Goal: Task Accomplishment & Management: Manage account settings

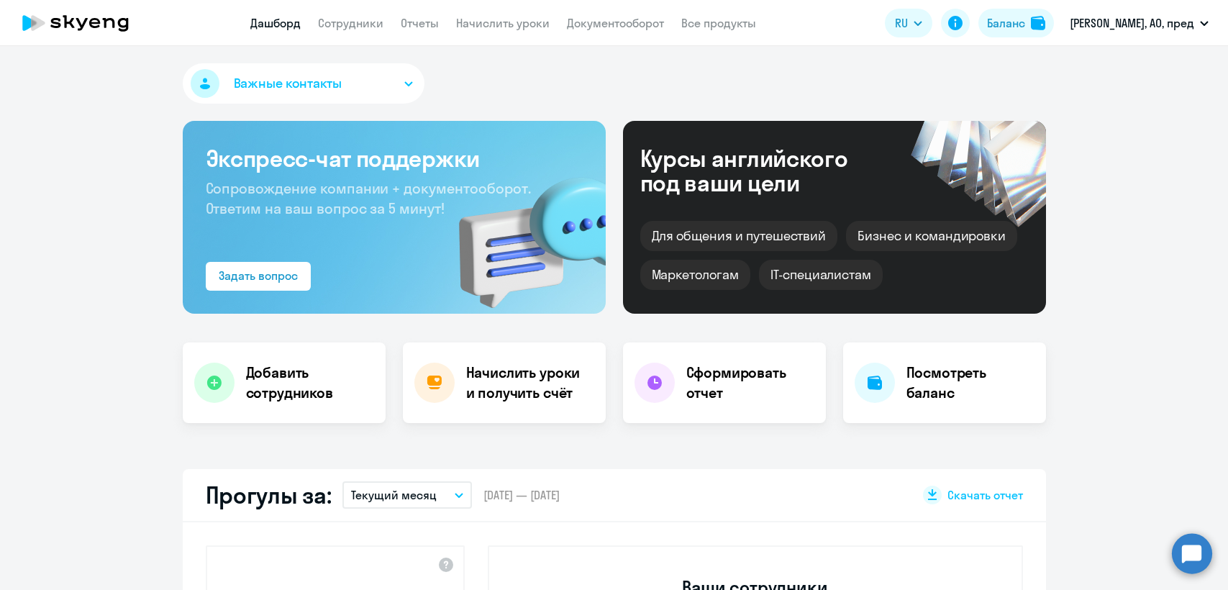
select select "30"
click at [351, 29] on link "Сотрудники" at bounding box center [350, 23] width 65 height 14
select select "30"
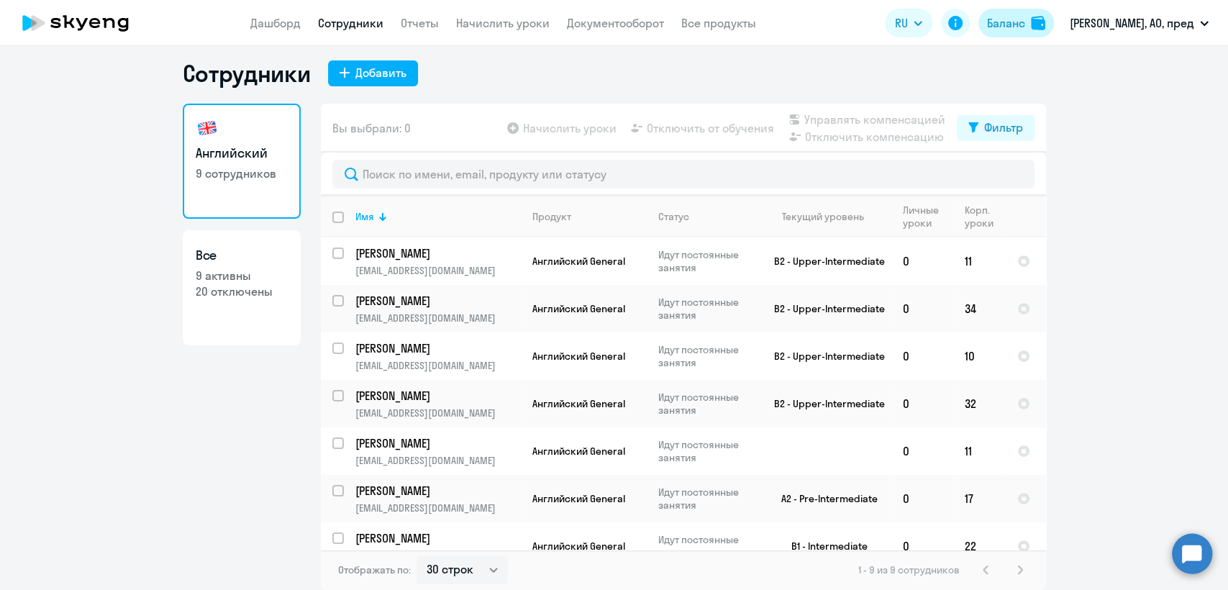
click at [1025, 25] on div "Баланс" at bounding box center [1006, 22] width 38 height 17
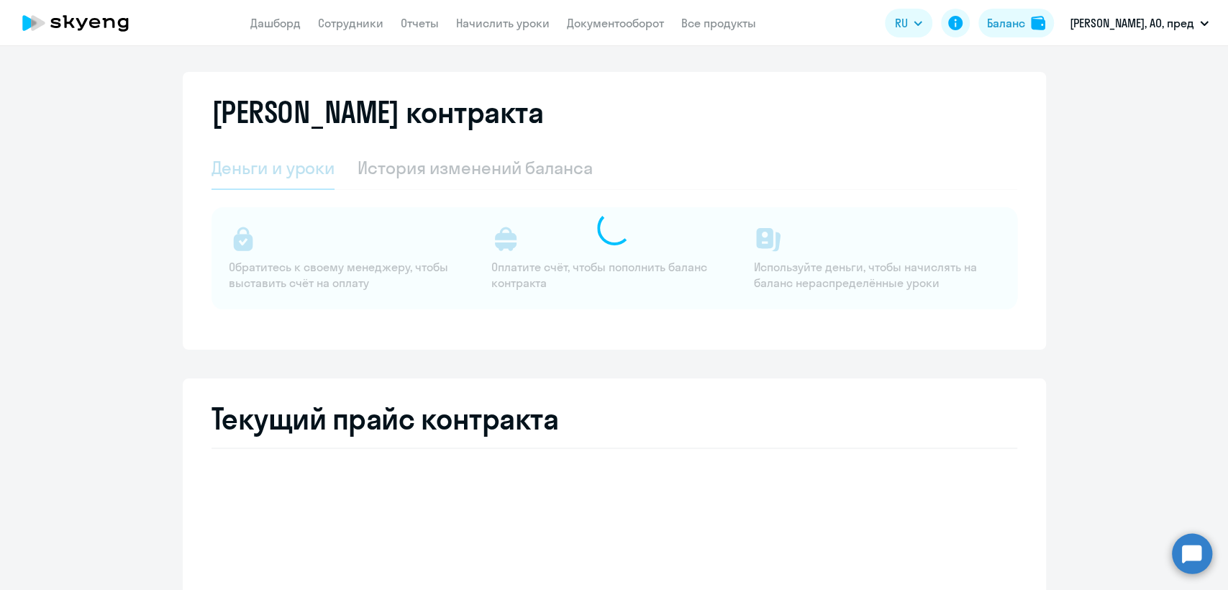
select select "english_adult_not_native_speaker"
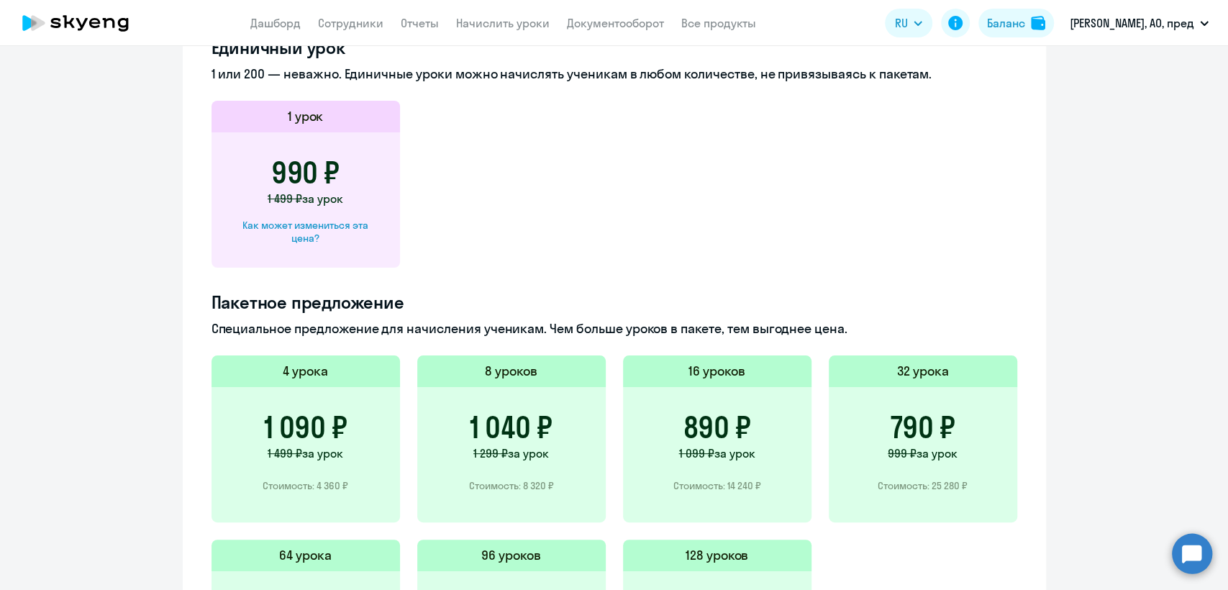
scroll to position [808, 0]
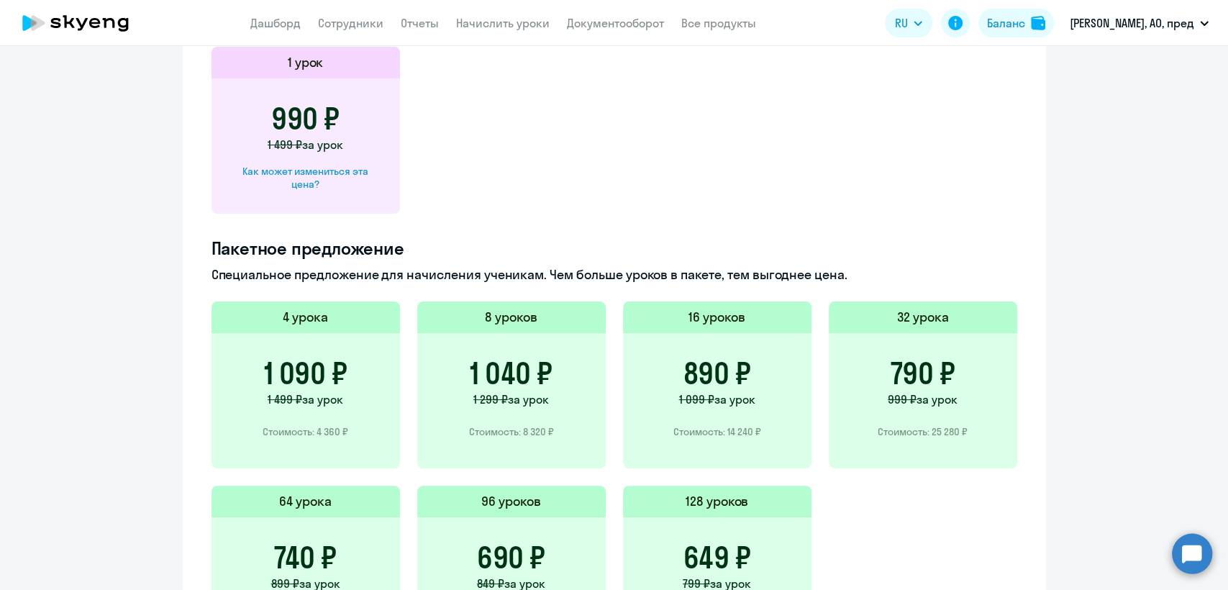
click at [326, 169] on div "Как может измениться эта цена?" at bounding box center [305, 178] width 142 height 26
select select "english_adult_not_native_speaker"
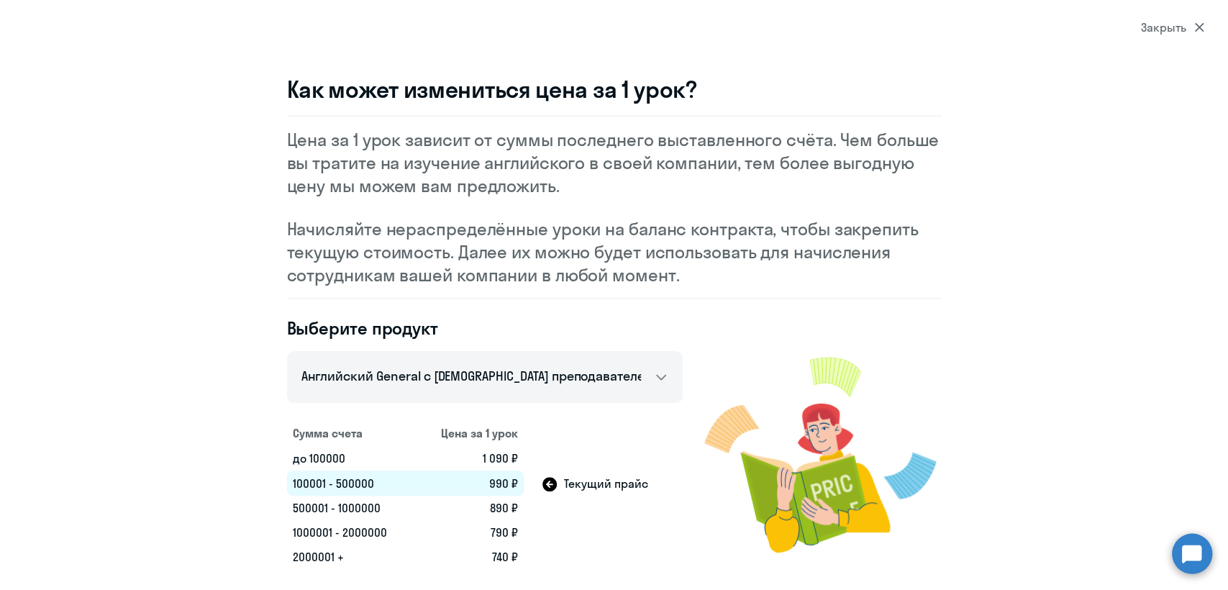
click at [1169, 32] on div "Закрыть" at bounding box center [1171, 27] width 63 height 17
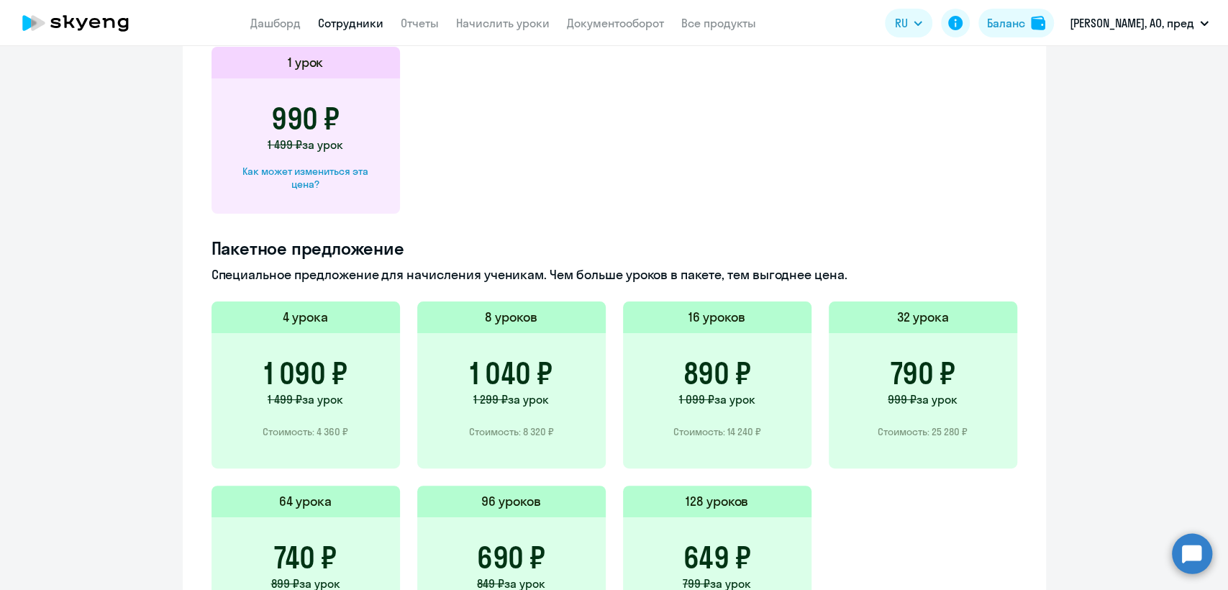
click at [359, 29] on link "Сотрудники" at bounding box center [350, 23] width 65 height 14
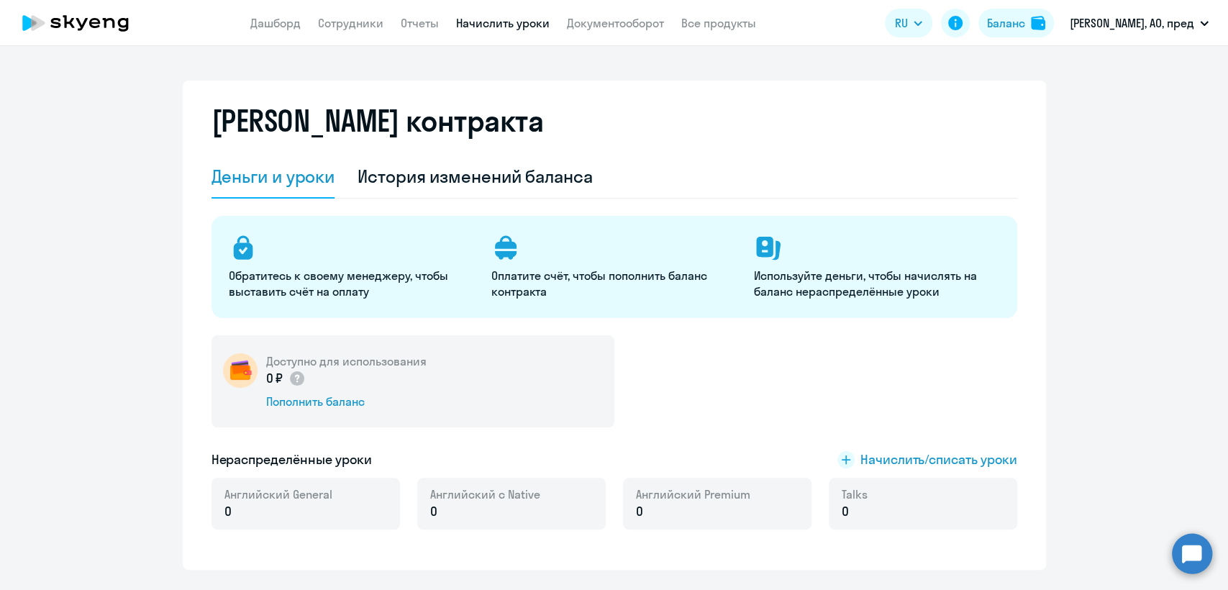
select select "30"
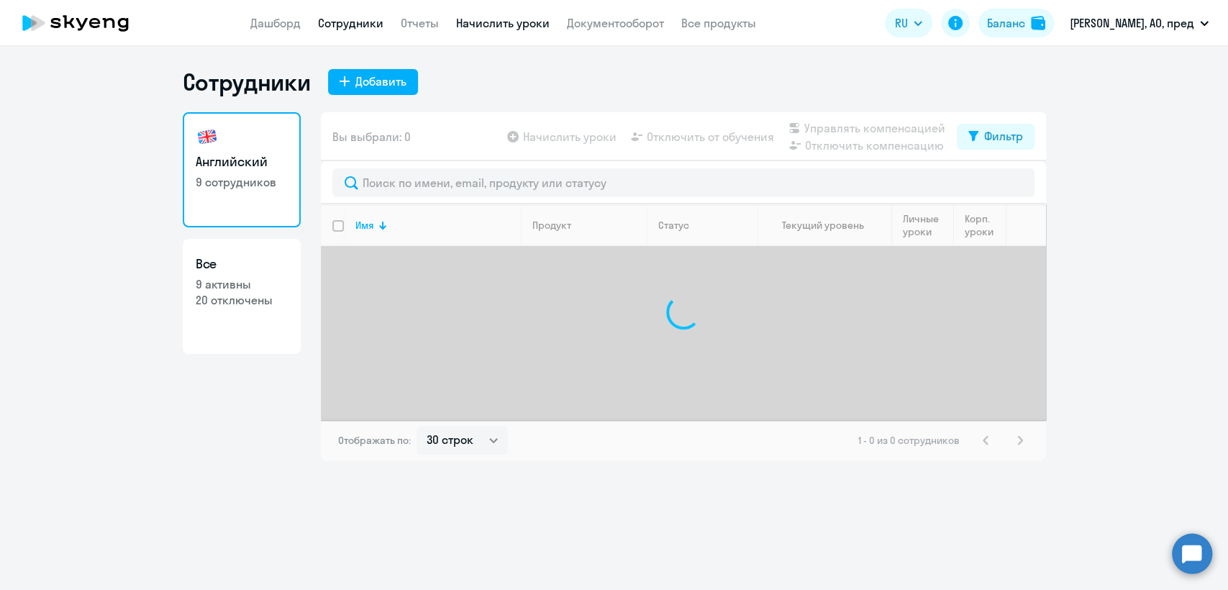
click at [517, 25] on link "Начислить уроки" at bounding box center [502, 23] width 93 height 14
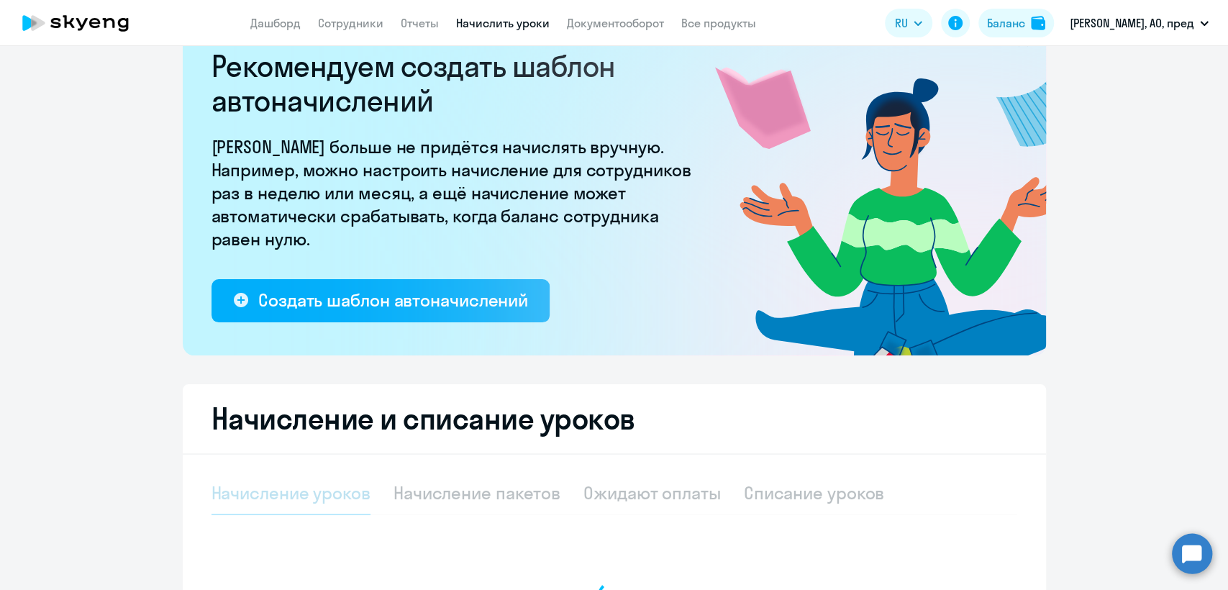
select select "10"
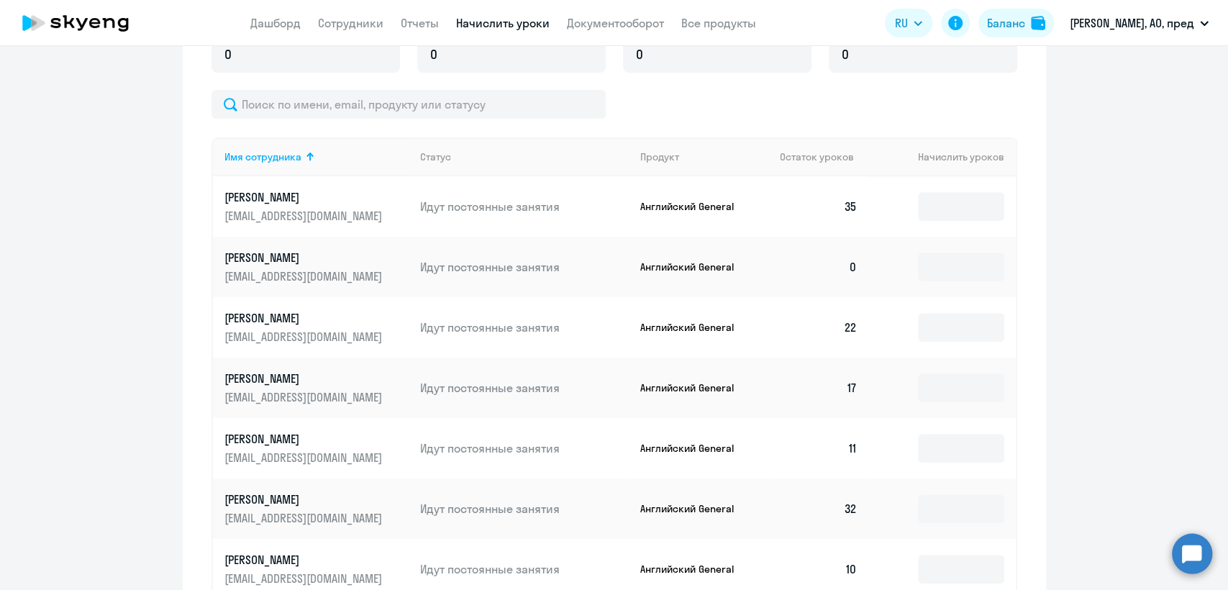
scroll to position [399, 0]
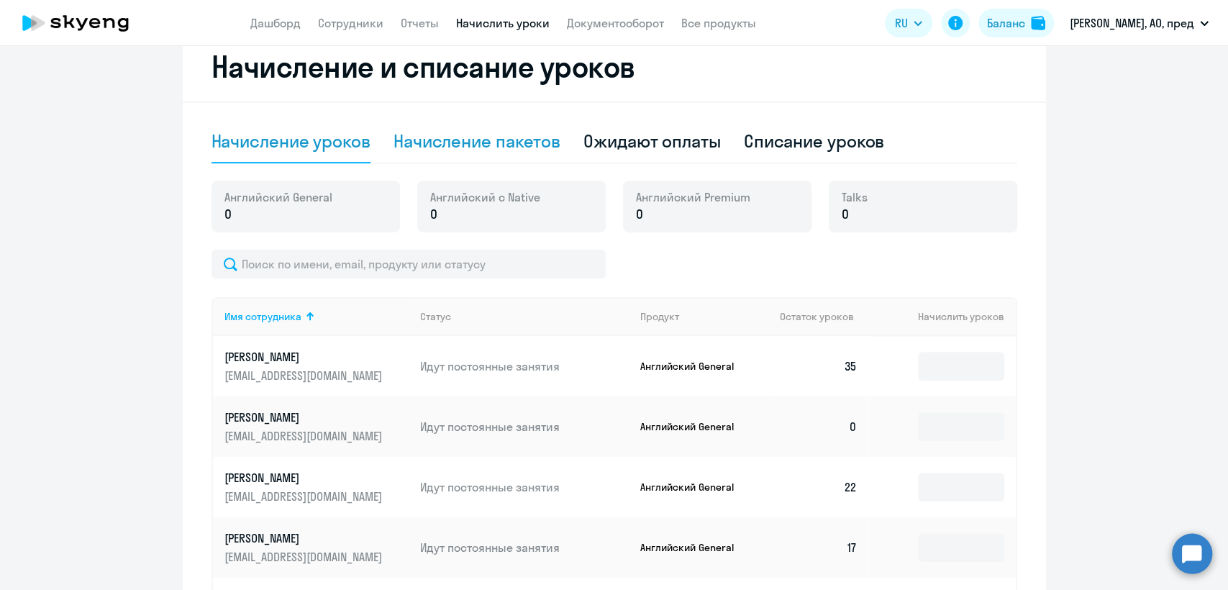
click at [475, 143] on div "Начисление пакетов" at bounding box center [476, 140] width 167 height 23
select select "10"
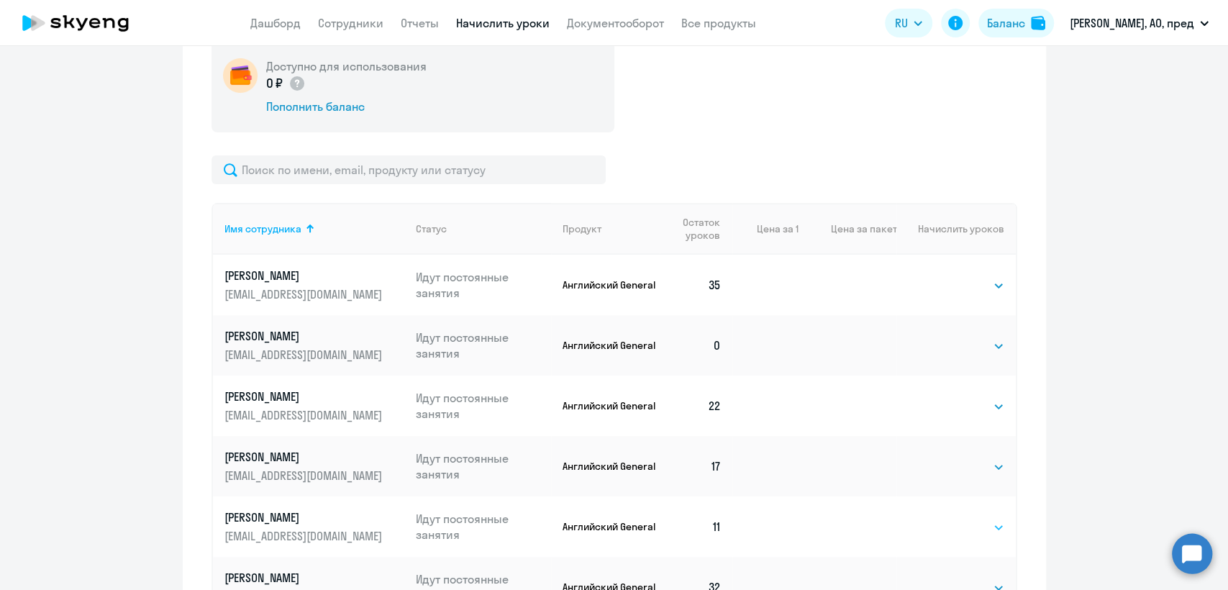
scroll to position [719, 0]
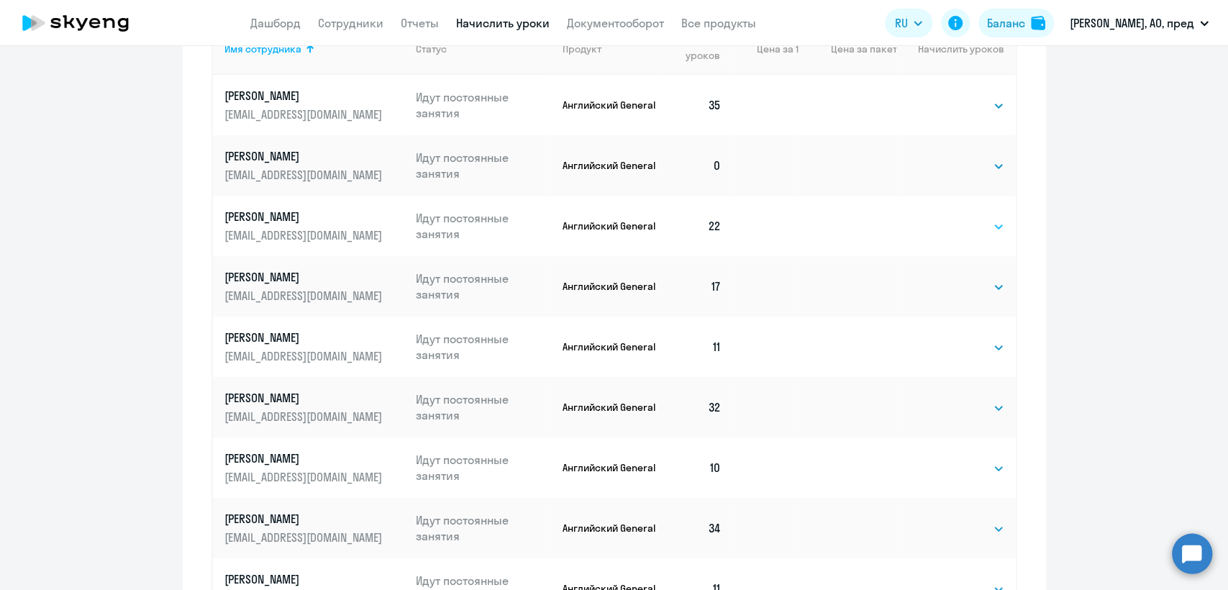
click at [968, 228] on select "Выбрать 4 8 16 32 64 96 128" at bounding box center [974, 226] width 59 height 17
select select "32"
click at [945, 218] on select "Выбрать 4 8 16 32 64 96 128" at bounding box center [974, 226] width 59 height 17
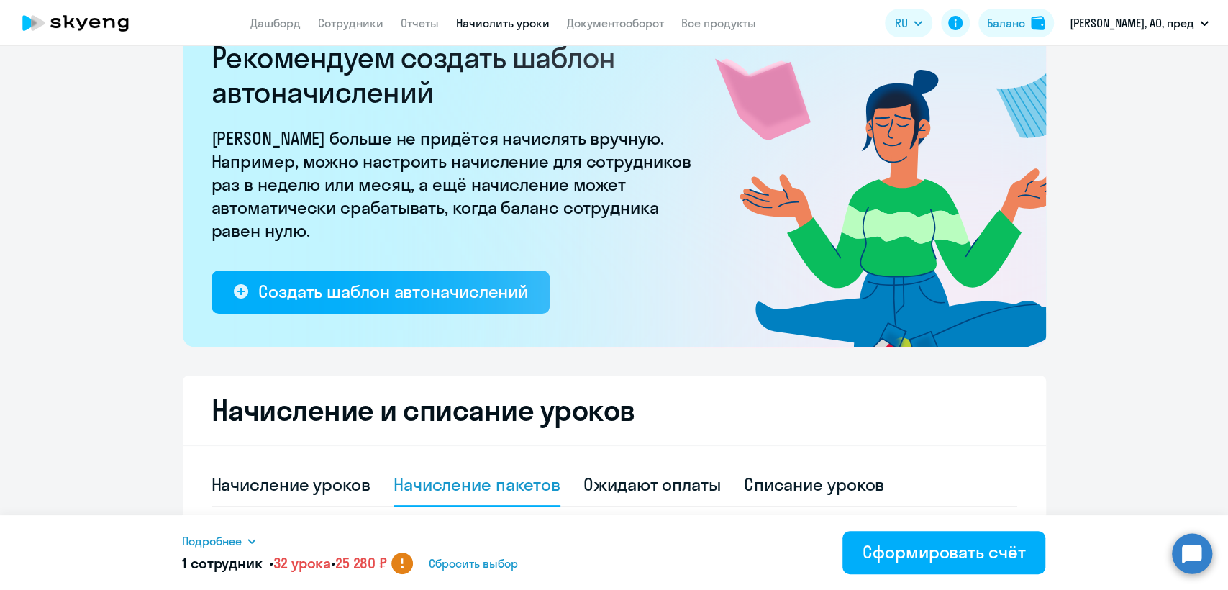
scroll to position [0, 0]
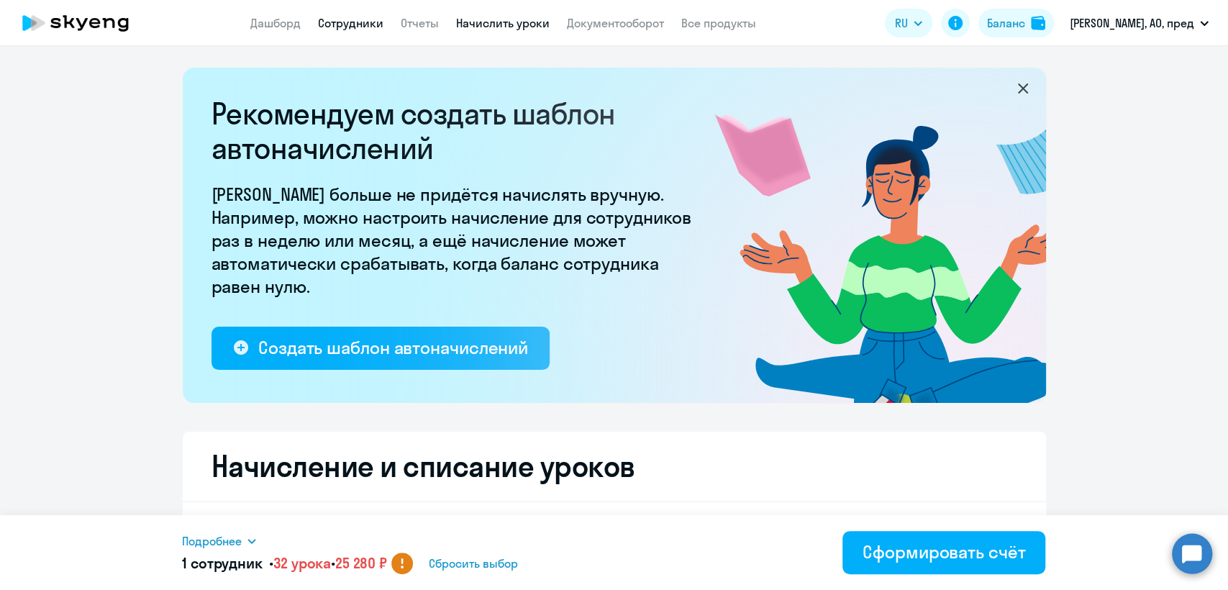
click at [353, 27] on link "Сотрудники" at bounding box center [350, 23] width 65 height 14
select select "30"
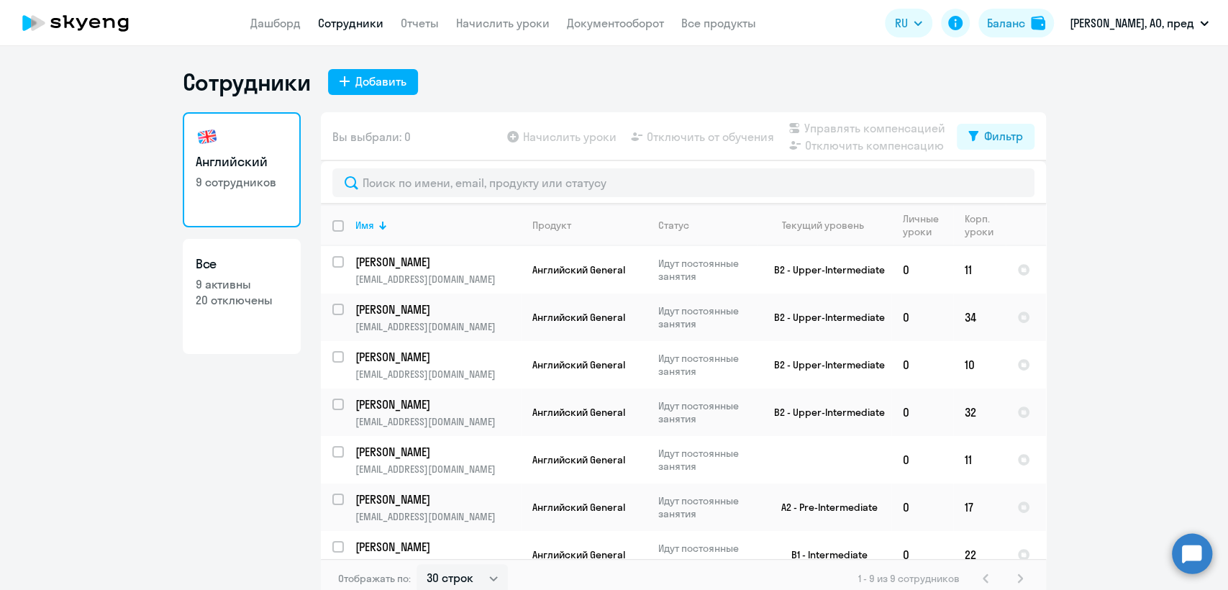
click at [146, 444] on ng-component "Сотрудники Добавить Английский 9 сотрудников Все 9 активны 20 отключены Вы выбр…" at bounding box center [614, 333] width 1228 height 531
click at [1023, 19] on div "Баланс" at bounding box center [1006, 22] width 38 height 17
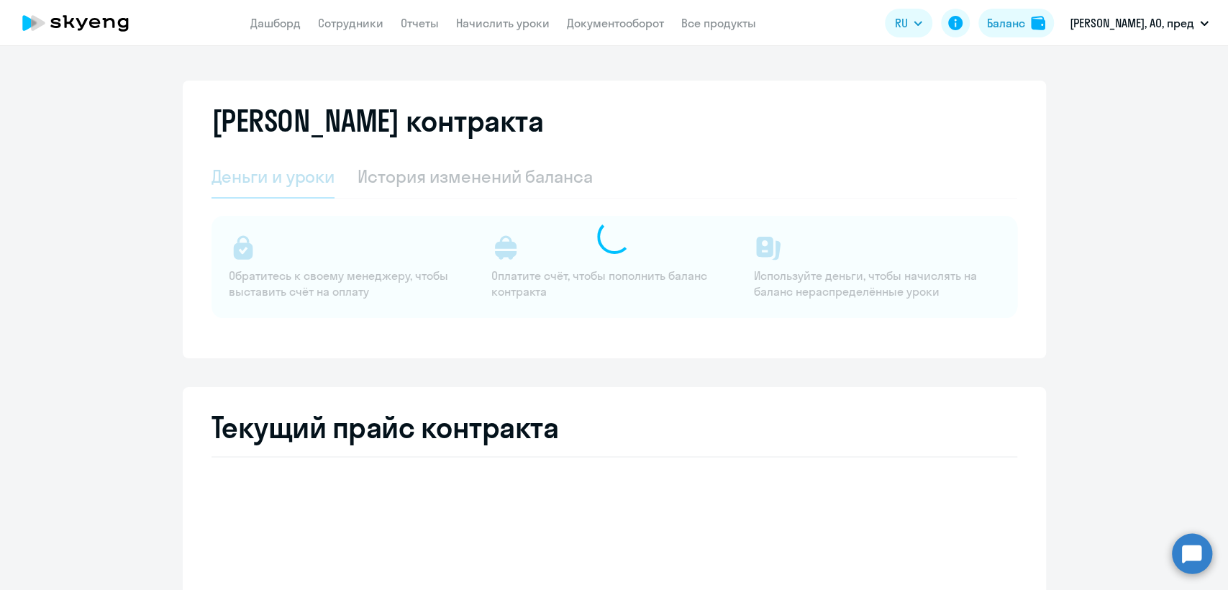
select select "english_adult_not_native_speaker"
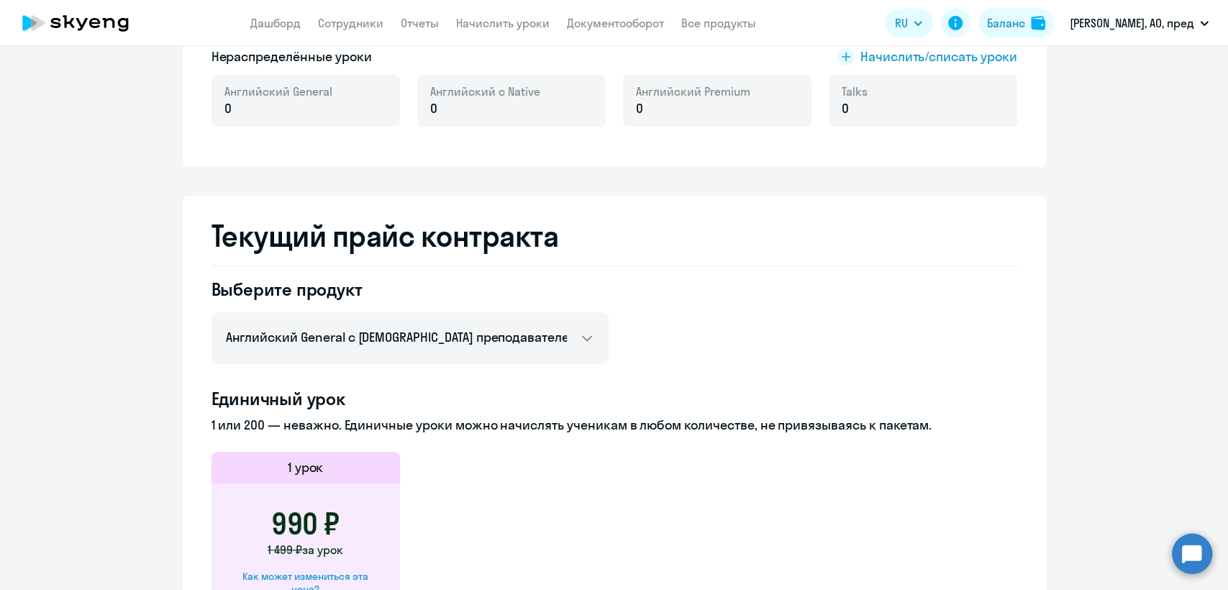
scroll to position [559, 0]
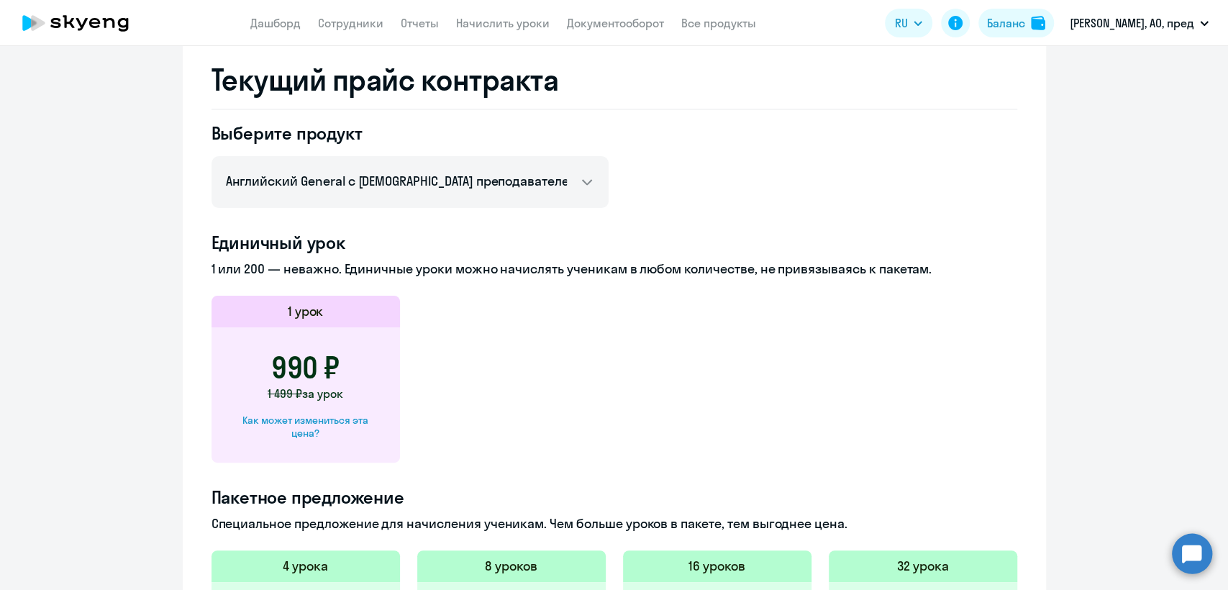
click at [322, 415] on div "Как может измениться эта цена?" at bounding box center [305, 426] width 142 height 26
select select "english_adult_not_native_speaker"
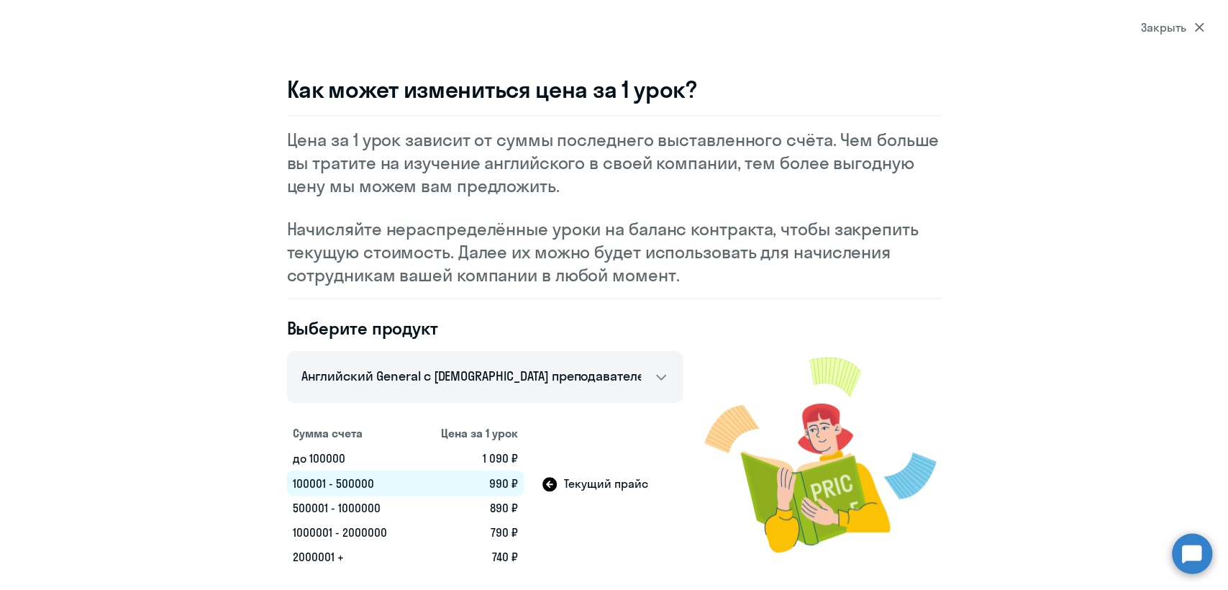
click at [1155, 16] on section "Закрыть Как может измениться цена за 1 урок? Цена за 1 урок зависит от суммы по…" at bounding box center [614, 295] width 1228 height 590
click at [1162, 29] on div "Закрыть" at bounding box center [1171, 27] width 63 height 17
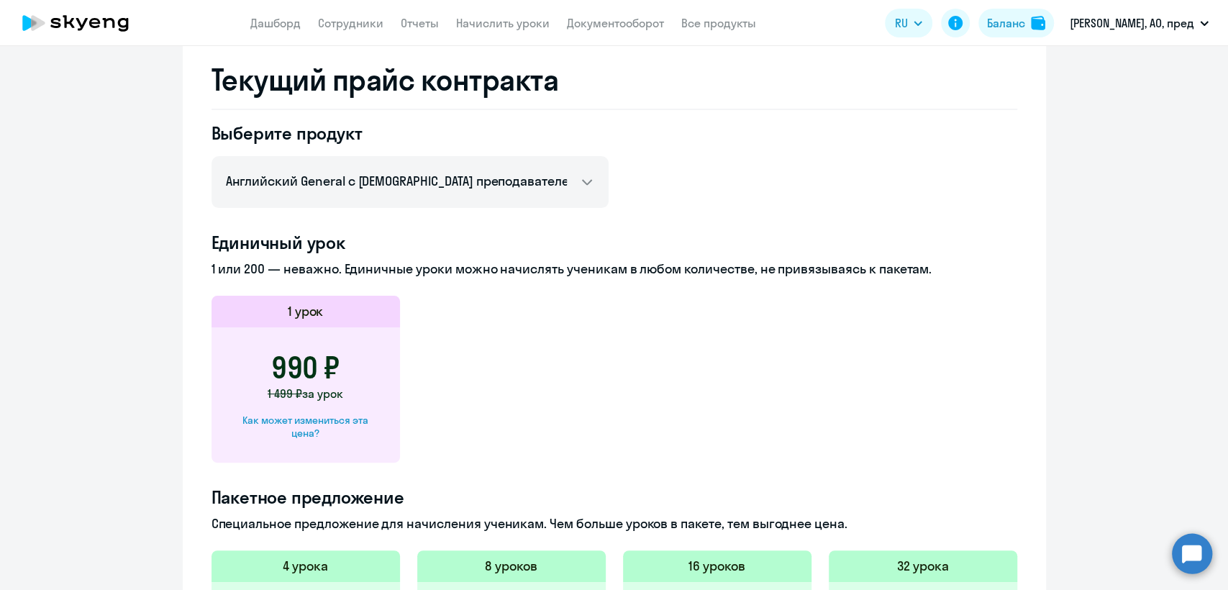
scroll to position [239, 0]
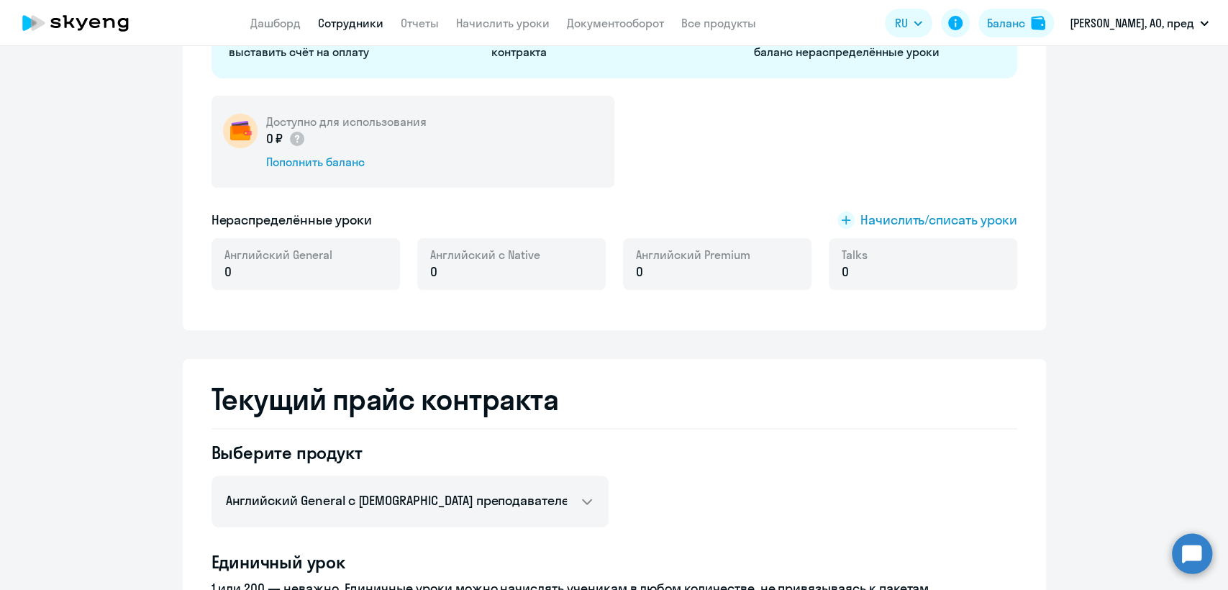
click at [362, 25] on link "Сотрудники" at bounding box center [350, 23] width 65 height 14
select select "30"
